Goal: Task Accomplishment & Management: Use online tool/utility

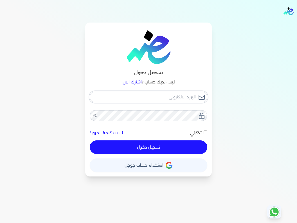
type input "[EMAIL_ADDRESS][DOMAIN_NAME]"
click at [196, 135] on span "تذكرني" at bounding box center [195, 132] width 11 height 5
click at [204, 134] on input "تذكرني" at bounding box center [206, 132] width 4 height 4
checkbox input "true"
click at [178, 142] on button "تسجيل دخول" at bounding box center [149, 147] width 118 height 14
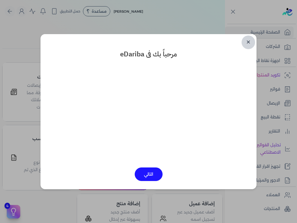
click at [246, 44] on link "✕" at bounding box center [249, 42] width 14 height 14
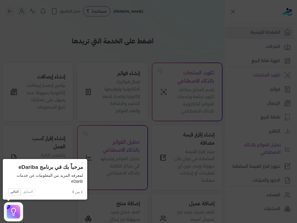
click at [145, 140] on icon at bounding box center [148, 111] width 297 height 223
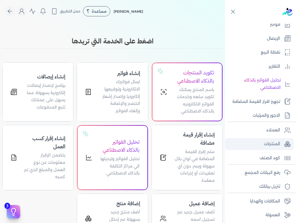
scroll to position [80, 0]
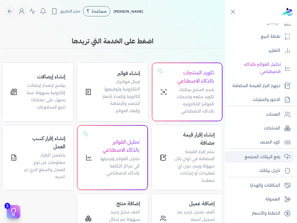
click at [271, 154] on p "رفع البيانات المجمع" at bounding box center [262, 156] width 35 height 7
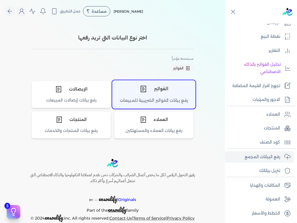
click at [147, 97] on div "الفواتير" at bounding box center [154, 88] width 83 height 17
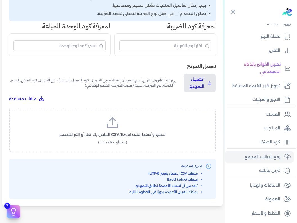
scroll to position [169, 0]
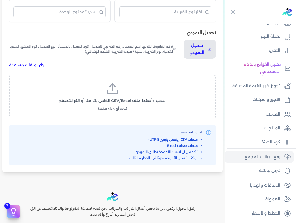
click at [124, 91] on label "اسحب وأسقط ملف CSV/Excel الخاص بك هنا أو انقر للتصفح (.csv أو .xlsx فقط)" at bounding box center [112, 96] width 192 height 29
click at [0, 0] on input "اسحب وأسقط ملف CSV/Excel الخاص بك هنا أو انقر للتصفح (.csv أو .xlsx فقط)" at bounding box center [0, 0] width 0 height 0
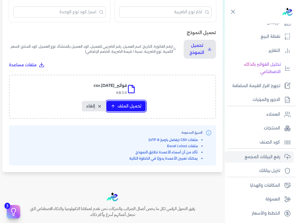
click at [127, 107] on span "تحميل الملف" at bounding box center [130, 106] width 24 height 6
select select "رقم الفاتورة"
select select "التاريخ"
select select "أسم العميل"
select select "الرقم الضريبي"
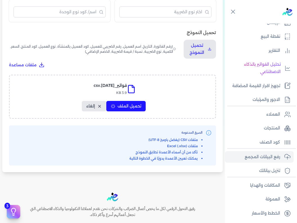
select select "نوع العميل"
select select "سيريال المنتج"
select select "السعر"
select select "الكمية"
select select "نوع الضريبة"
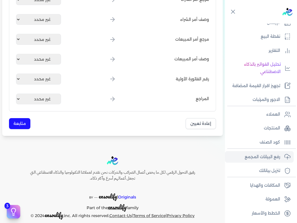
scroll to position [720, 0]
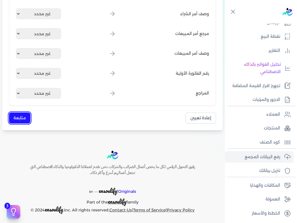
click at [20, 117] on button "متابعة" at bounding box center [19, 117] width 21 height 11
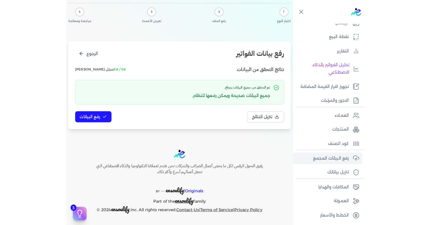
scroll to position [0, 0]
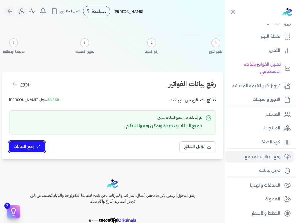
click at [24, 144] on span "رفع البيانات" at bounding box center [24, 147] width 20 height 6
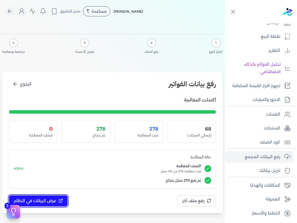
click at [51, 196] on button "عرض البيانات في النظام" at bounding box center [38, 200] width 59 height 11
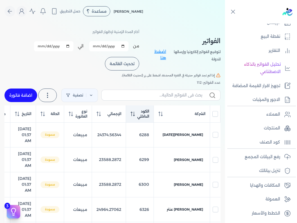
click at [138, 112] on span "الكود الداخلي" at bounding box center [143, 114] width 12 height 10
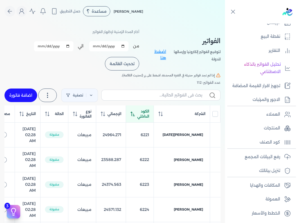
click at [138, 112] on span "الكود الداخلي" at bounding box center [143, 114] width 12 height 10
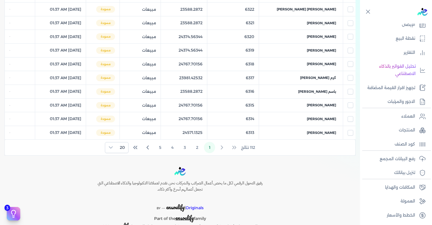
scroll to position [269, 0]
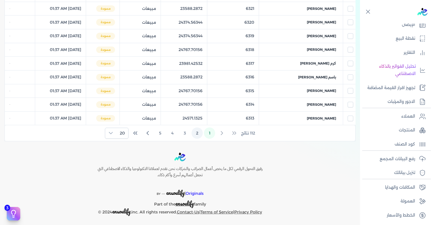
click at [195, 132] on button "2" at bounding box center [197, 132] width 11 height 11
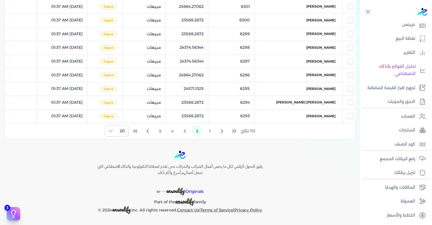
scroll to position [249, 0]
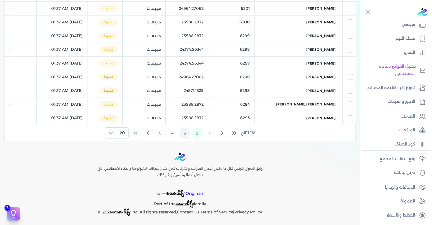
click at [185, 129] on button "3" at bounding box center [184, 132] width 11 height 11
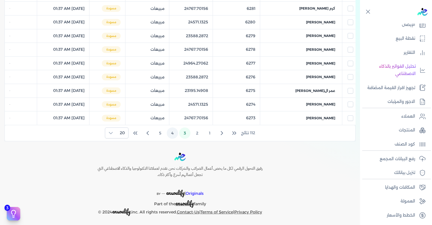
click at [174, 131] on button "4" at bounding box center [172, 132] width 11 height 11
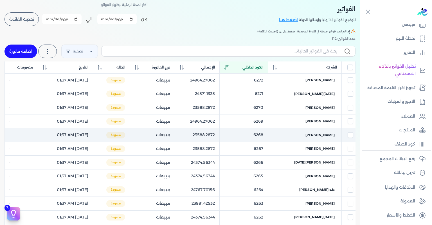
scroll to position [0, 0]
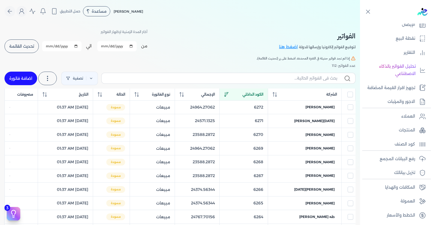
click at [27, 49] on button "تحديث القائمة" at bounding box center [22, 46] width 34 height 14
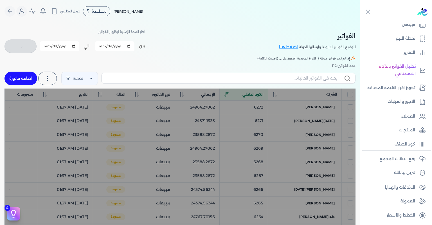
checkbox input "false"
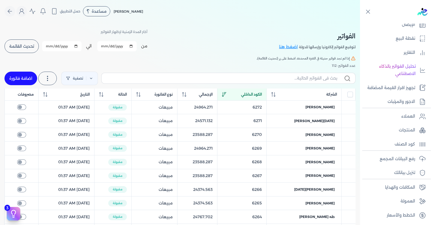
click at [257, 93] on span "الكود الداخلي" at bounding box center [251, 94] width 21 height 5
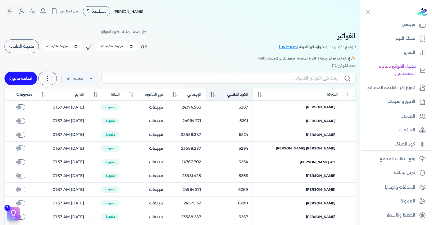
click at [248, 93] on span "الكود الداخلي" at bounding box center [237, 94] width 21 height 5
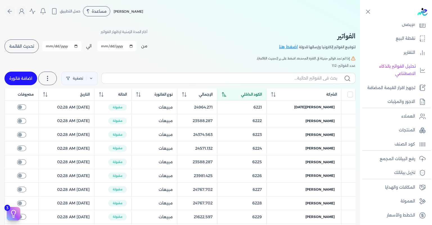
click at [257, 93] on span "الكود الداخلي" at bounding box center [251, 94] width 21 height 5
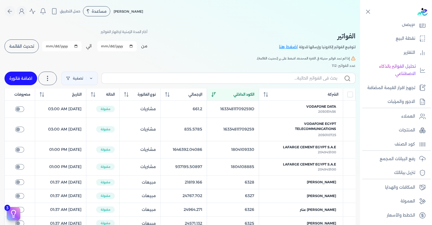
click at [254, 39] on div "الفواتير لتوقيع الفواتير إلكترونيا وإرسالها للدولة اضغط هنا أختر المدة الزمنية …" at bounding box center [180, 40] width 351 height 25
